Goal: Task Accomplishment & Management: Use online tool/utility

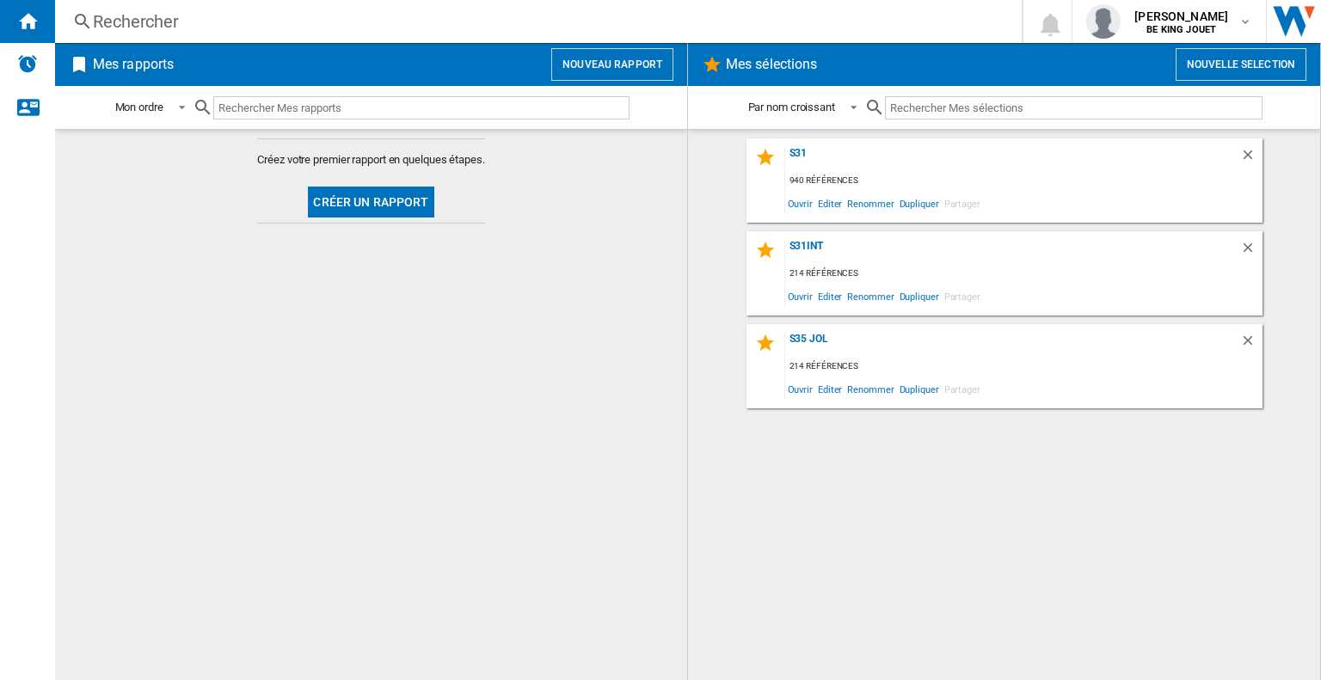
click at [1226, 45] on div "Mes sélections Nouvelle selection" at bounding box center [1004, 64] width 632 height 43
click at [1227, 58] on button "Nouvelle selection" at bounding box center [1241, 64] width 131 height 33
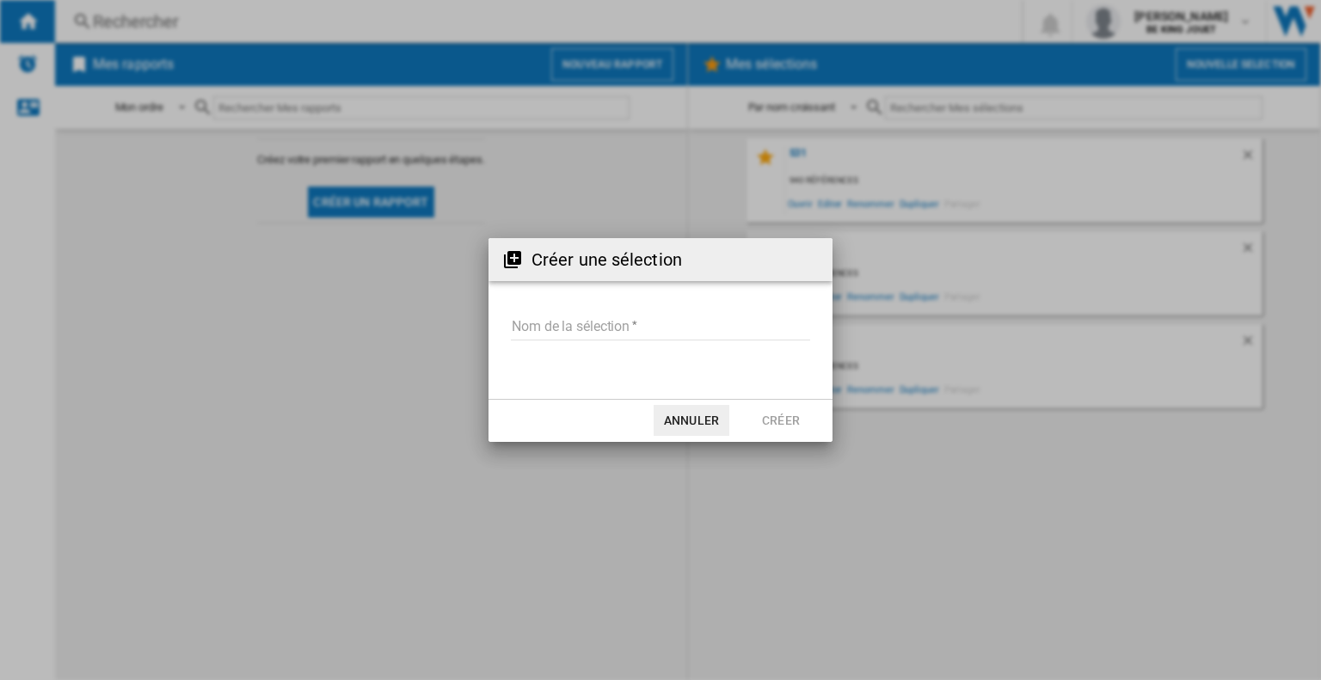
click at [664, 322] on input "Nom de la sélection" at bounding box center [660, 328] width 299 height 26
type input "*******"
click at [774, 419] on button "Créer" at bounding box center [781, 420] width 76 height 31
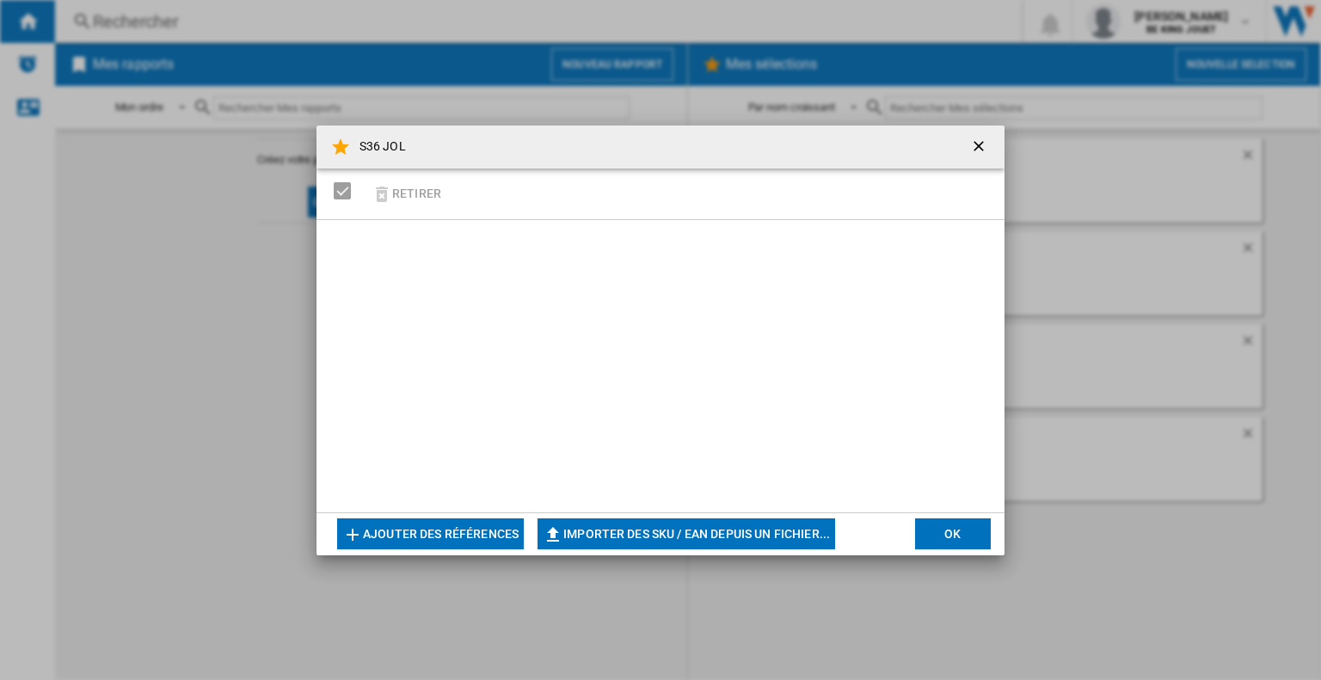
click at [716, 526] on button "Importer des SKU / EAN depuis un fichier..." at bounding box center [687, 534] width 298 height 31
type input "**********"
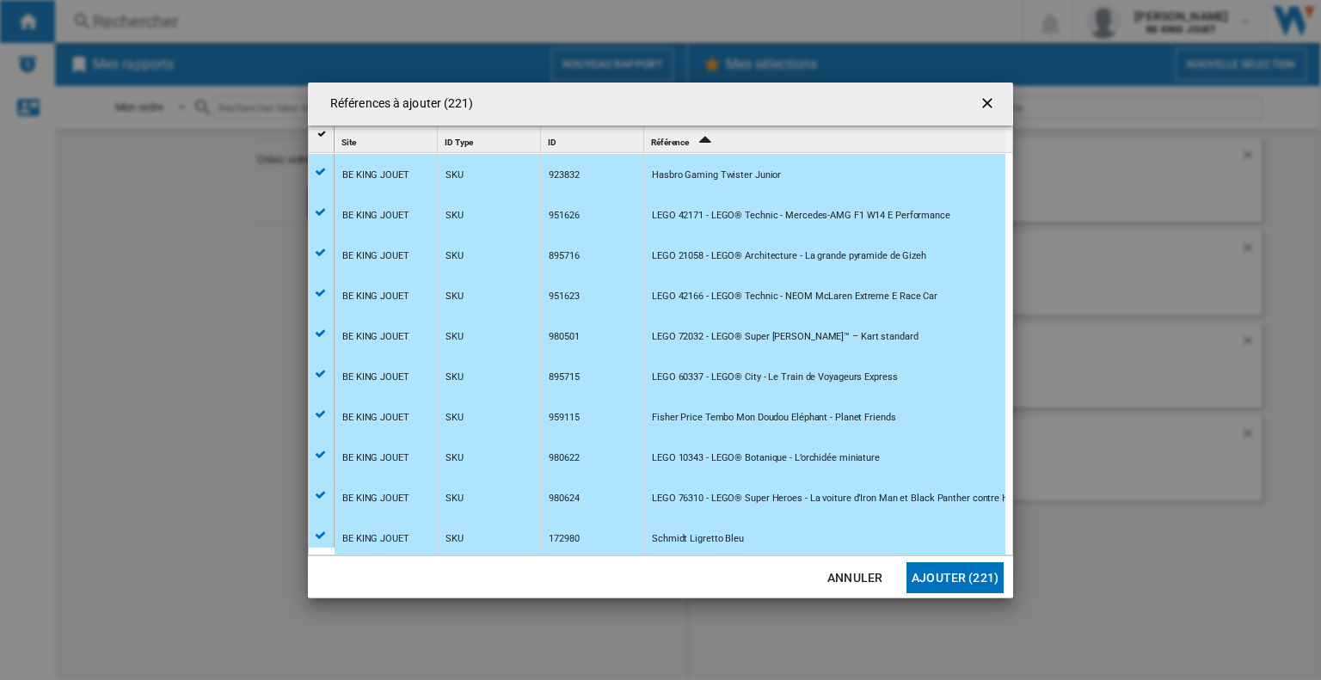
click at [971, 571] on button "Ajouter (221)" at bounding box center [955, 577] width 97 height 31
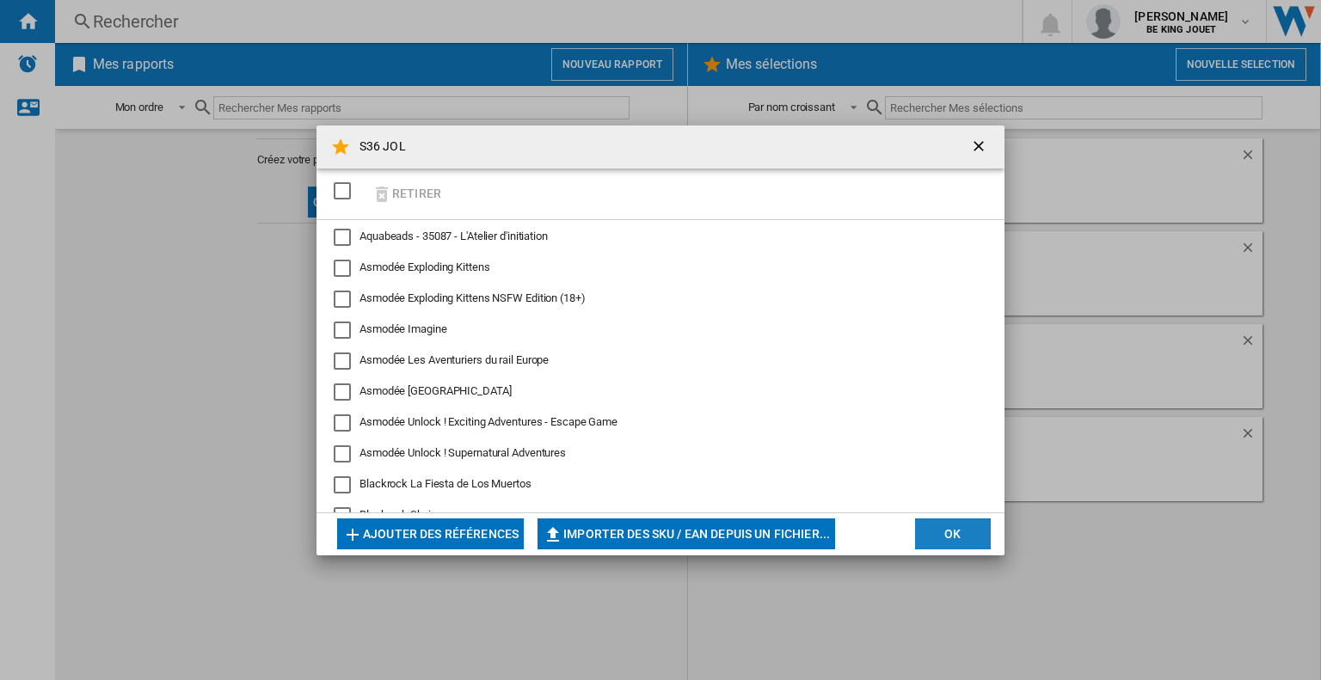
click at [956, 536] on button "OK" at bounding box center [953, 534] width 76 height 31
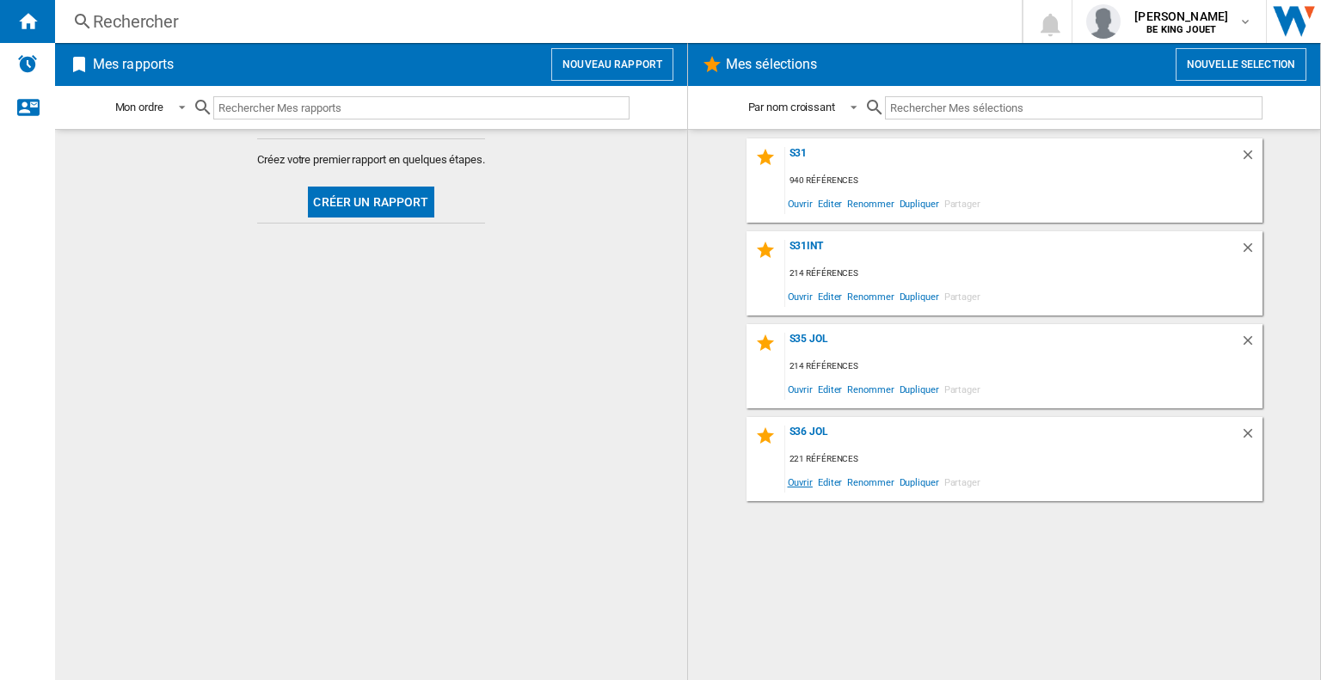
click at [788, 484] on span "Ouvrir" at bounding box center [800, 481] width 30 height 23
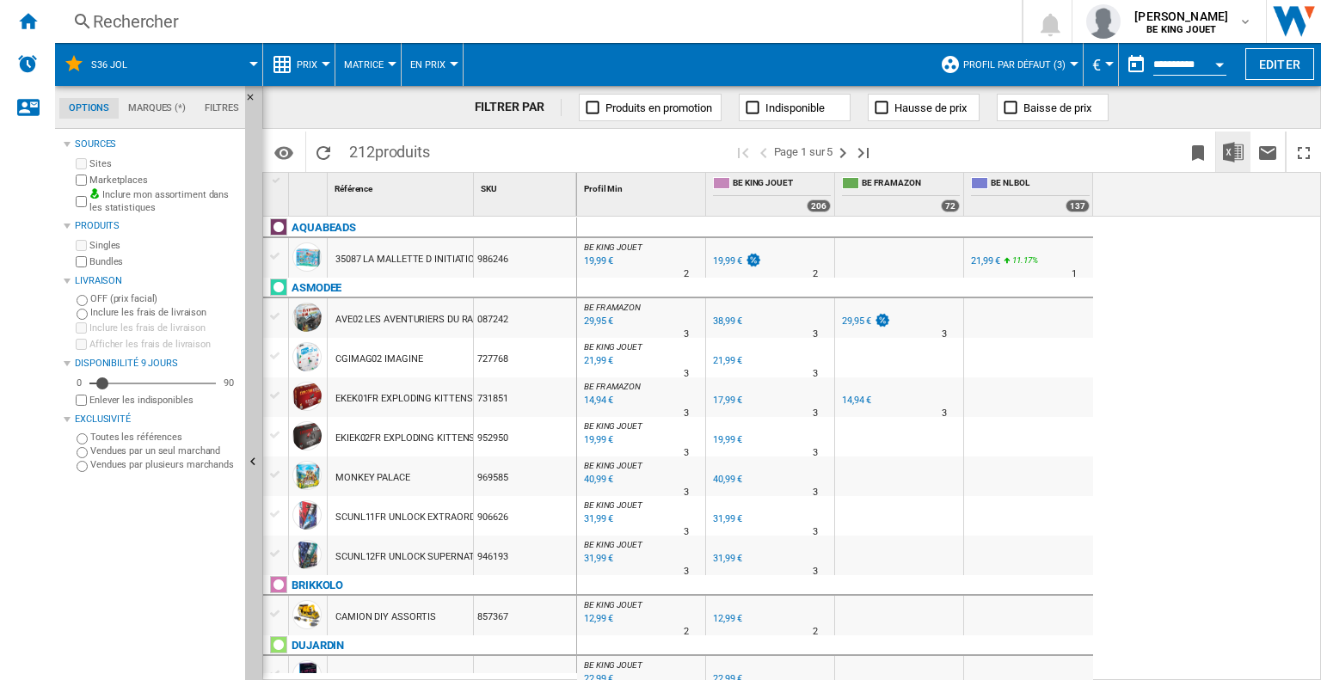
click at [1228, 149] on img "Télécharger au format Excel" at bounding box center [1233, 152] width 21 height 21
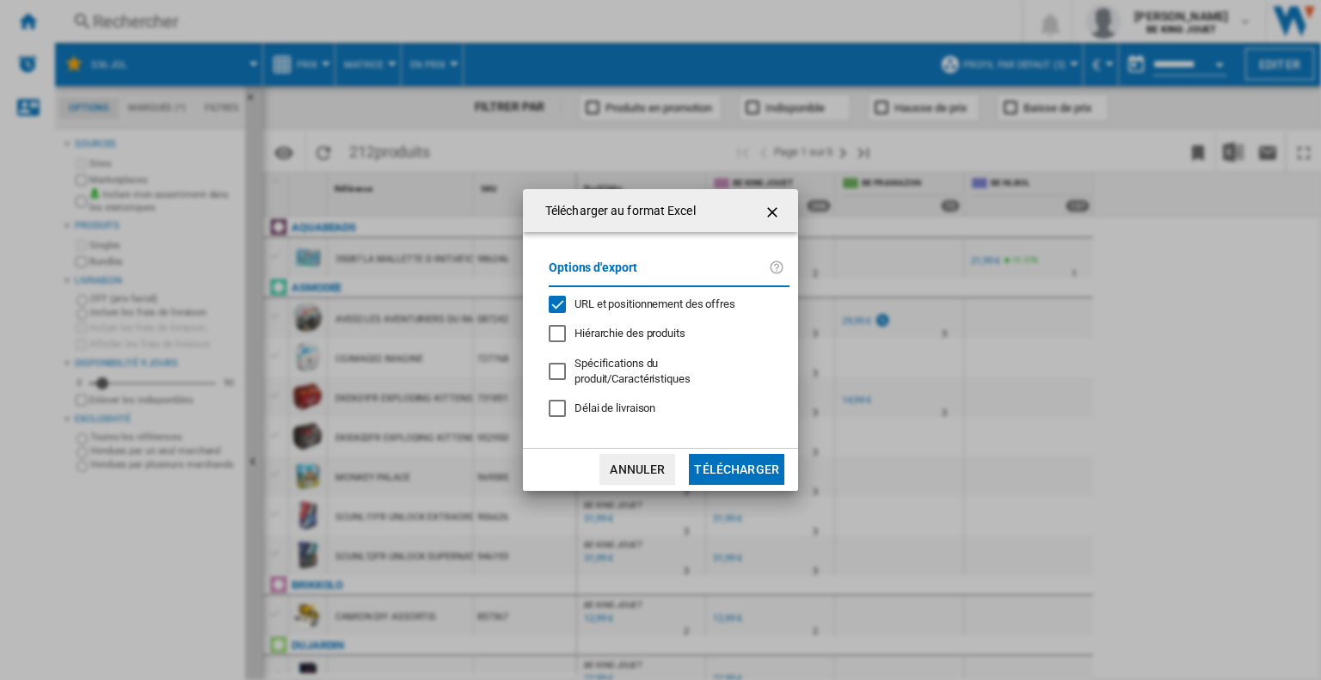
click at [550, 313] on div "URL et positionnement des offres" at bounding box center [557, 304] width 17 height 17
click at [730, 470] on button "Télécharger" at bounding box center [736, 469] width 95 height 31
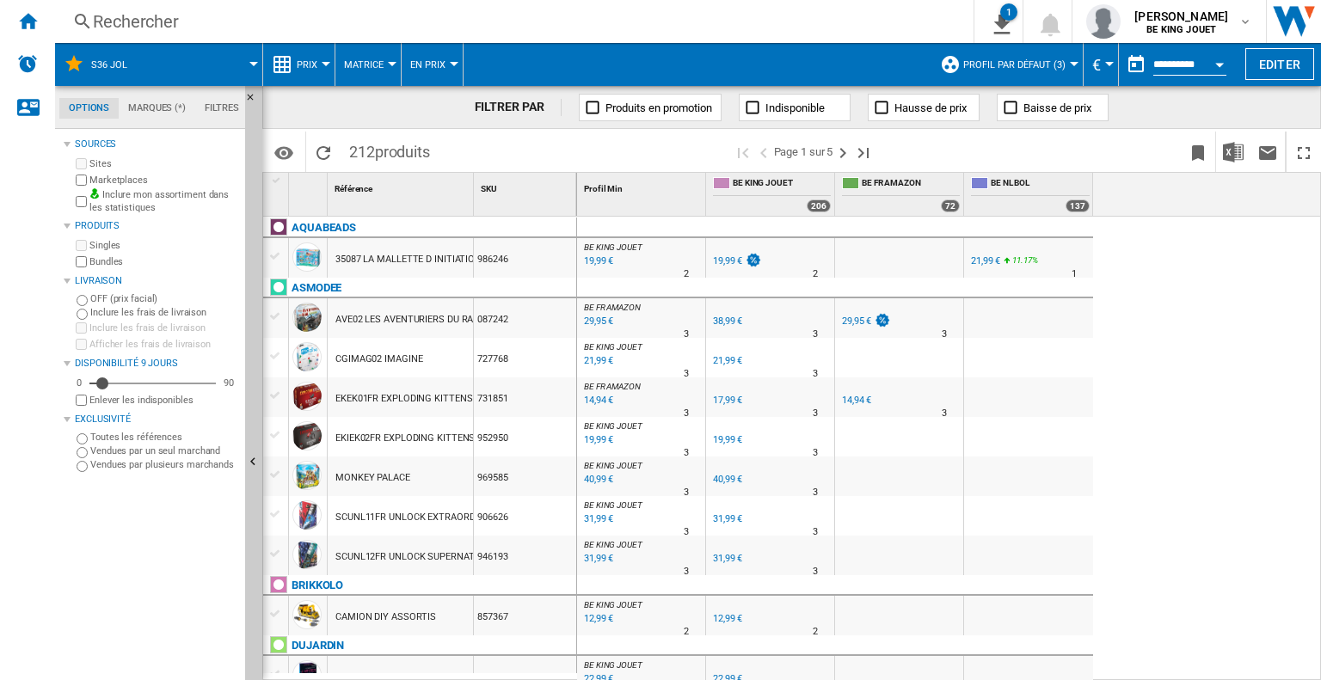
click at [1269, 390] on div "BE KING JOUET : BE KING JOUET 0.0 % 19,99 € % N/A 2 BE KING JOUET : BE KING JOU…" at bounding box center [949, 449] width 745 height 465
click at [172, 16] on div "Rechercher" at bounding box center [511, 21] width 836 height 24
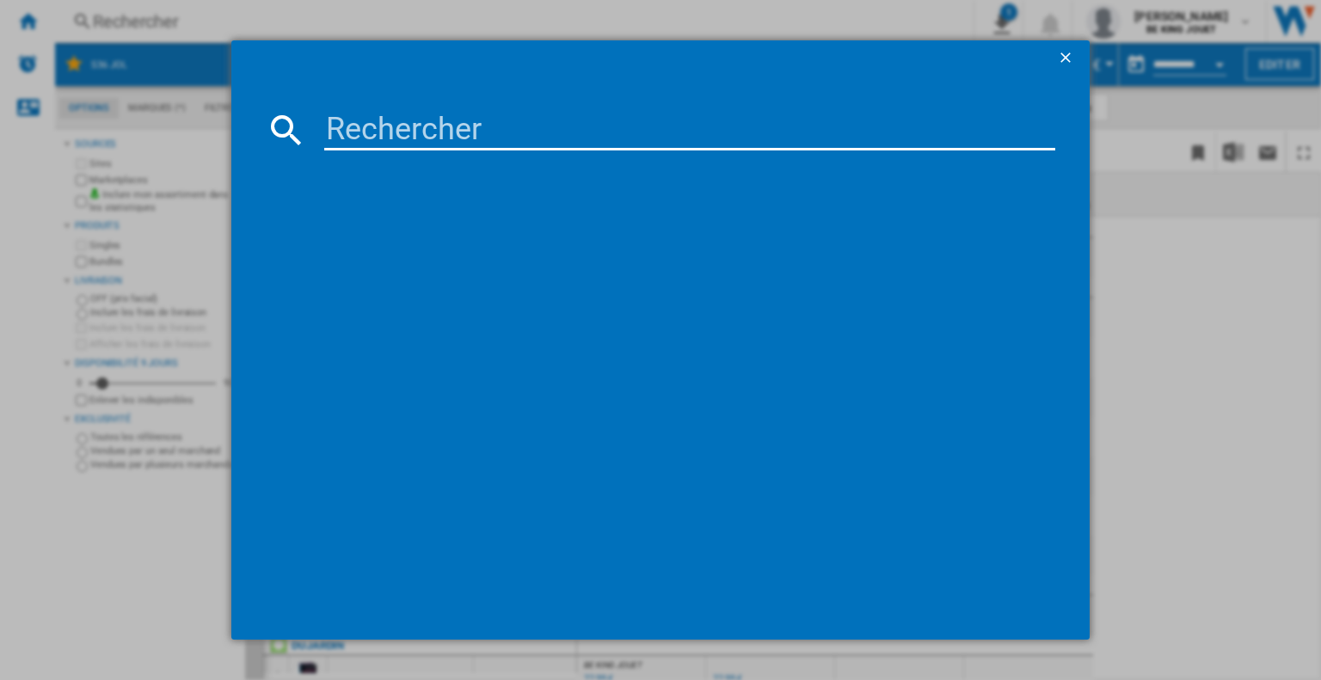
click at [370, 135] on input at bounding box center [689, 129] width 731 height 41
paste input "986190"
type input "986190"
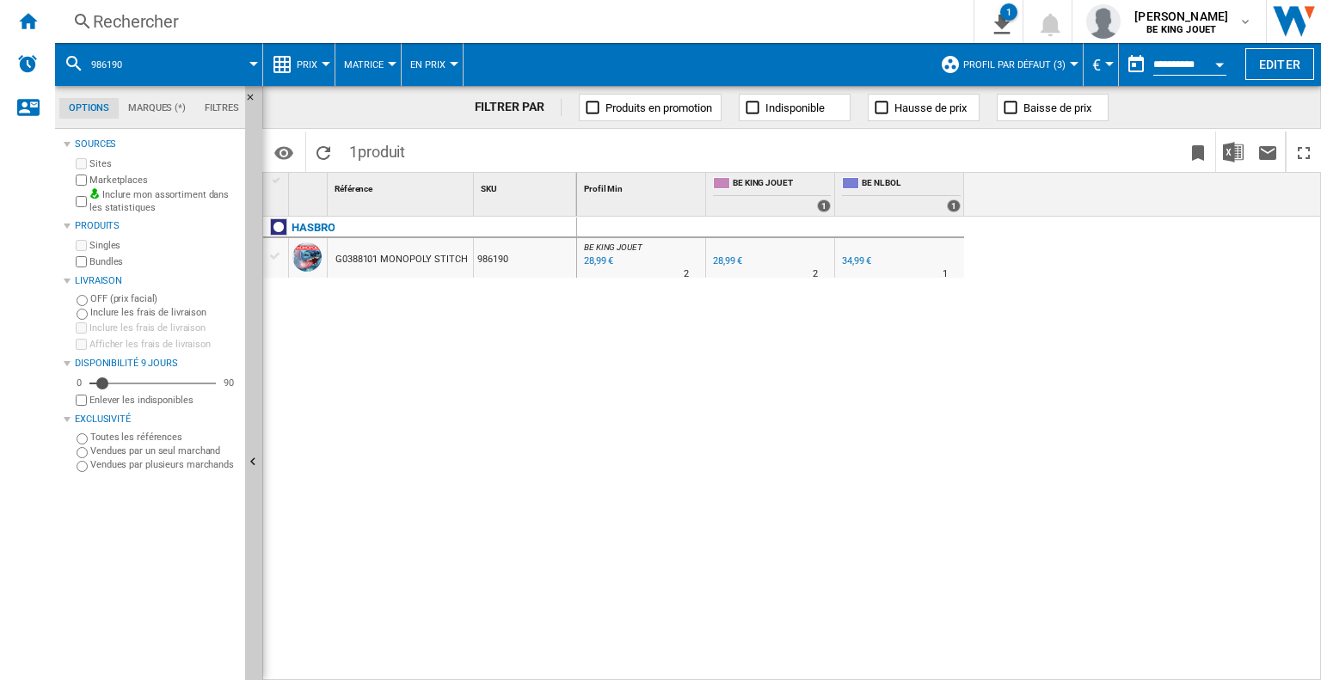
click at [731, 260] on div "28,99 €" at bounding box center [727, 260] width 29 height 11
click at [412, 432] on div "HASBRO G0388101 MONOPOLY STITCH 986190" at bounding box center [420, 445] width 314 height 457
click at [1177, 16] on span "[PERSON_NAME]" at bounding box center [1181, 16] width 94 height 17
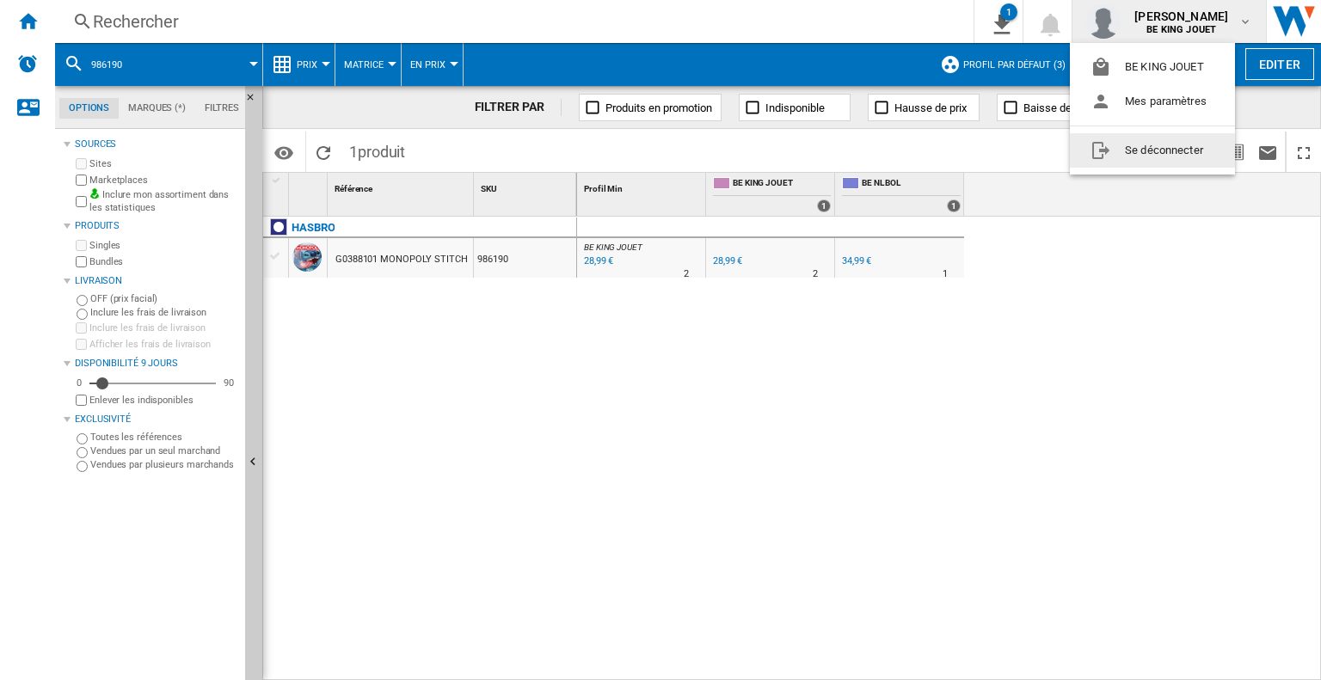
click at [1146, 147] on button "Se déconnecter" at bounding box center [1152, 150] width 165 height 34
